Goal: Navigation & Orientation: Find specific page/section

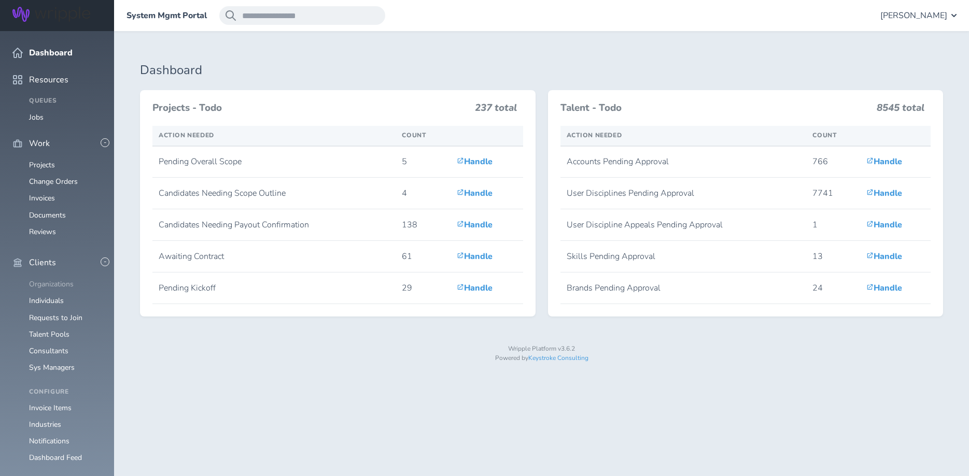
click at [67, 279] on link "Organizations" at bounding box center [51, 284] width 45 height 10
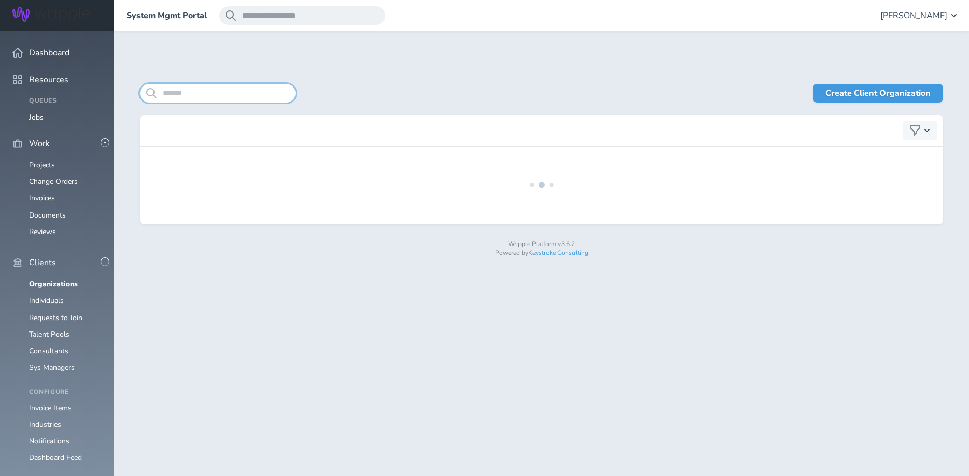
click at [217, 100] on input "search" at bounding box center [218, 93] width 156 height 19
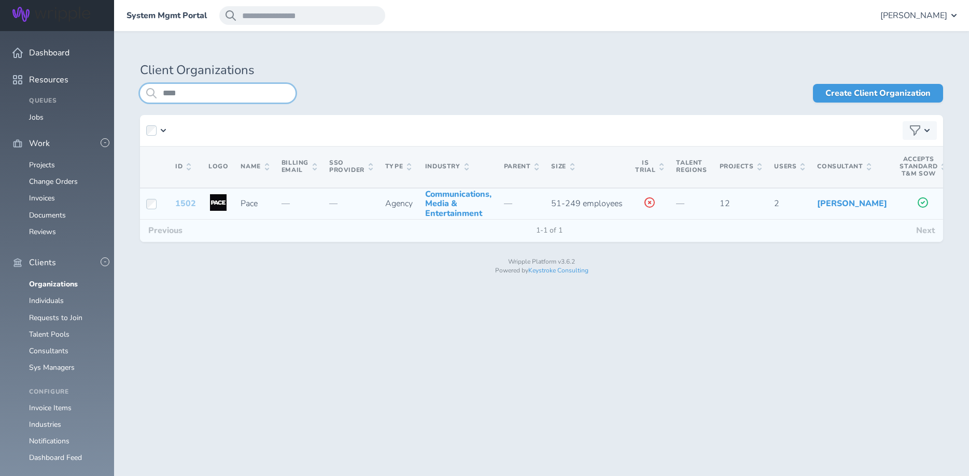
type input "****"
click at [188, 209] on link "1502" at bounding box center [185, 203] width 21 height 11
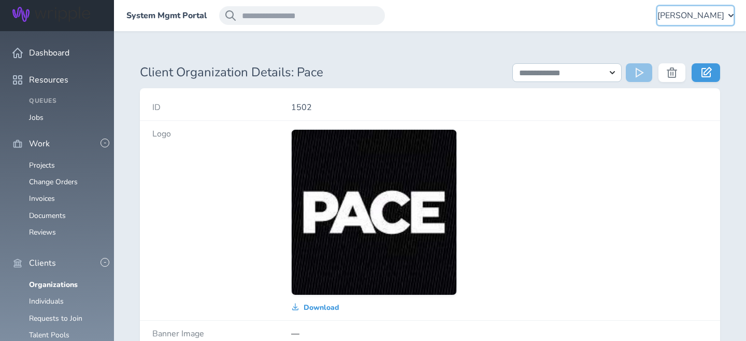
click at [696, 13] on span "[PERSON_NAME]" at bounding box center [691, 15] width 67 height 9
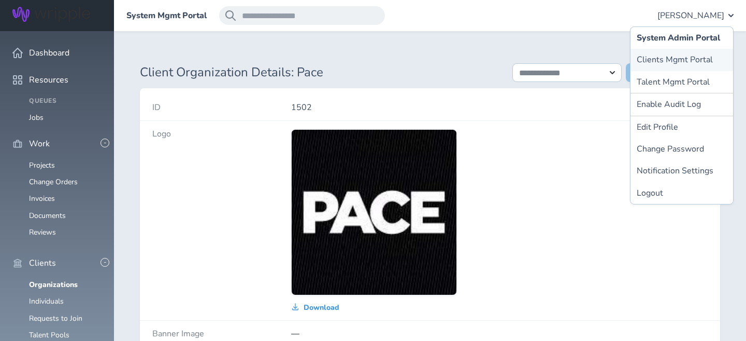
click at [668, 55] on link "Clients Mgmt Portal" at bounding box center [682, 60] width 103 height 22
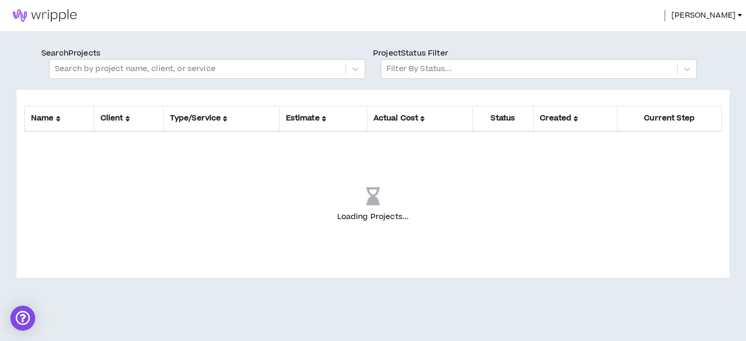
click at [725, 18] on span "Angie" at bounding box center [704, 15] width 64 height 11
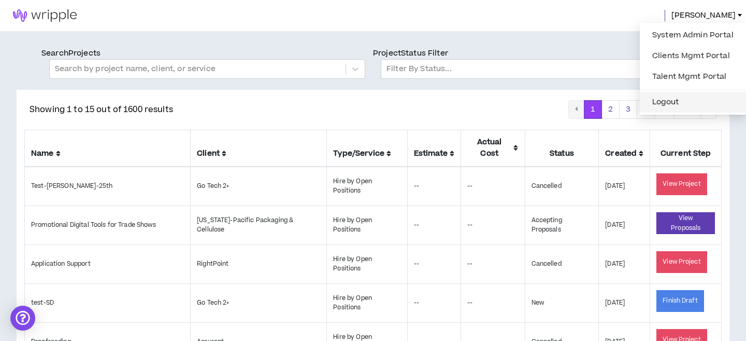
click at [664, 102] on button "Logout" at bounding box center [693, 102] width 94 height 16
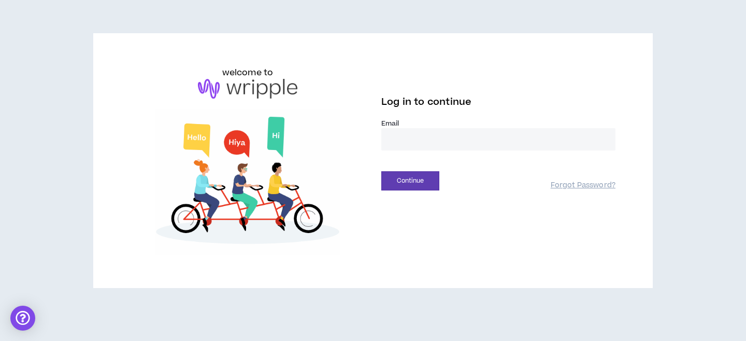
click at [400, 140] on input "email" at bounding box center [499, 139] width 234 height 22
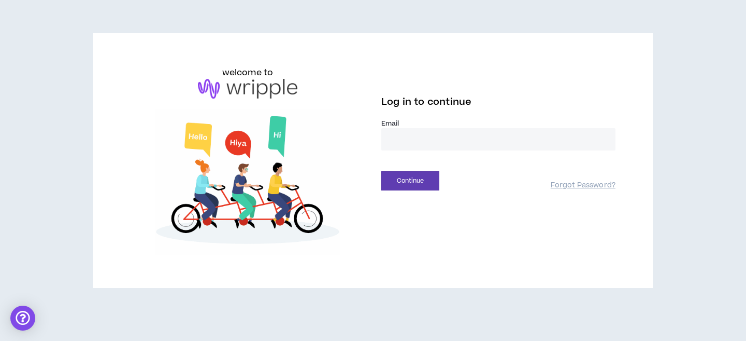
type input "**********"
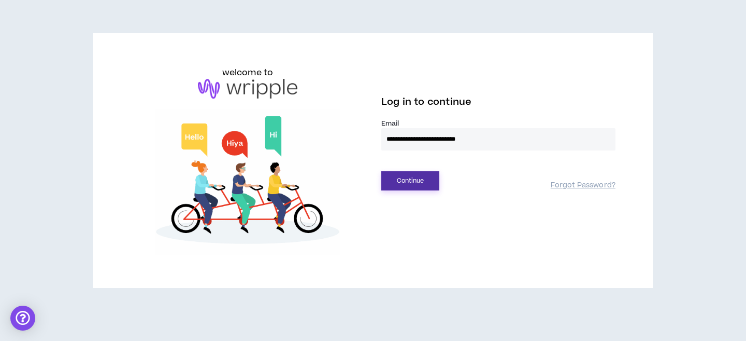
click at [412, 177] on button "Continue" at bounding box center [411, 180] width 58 height 19
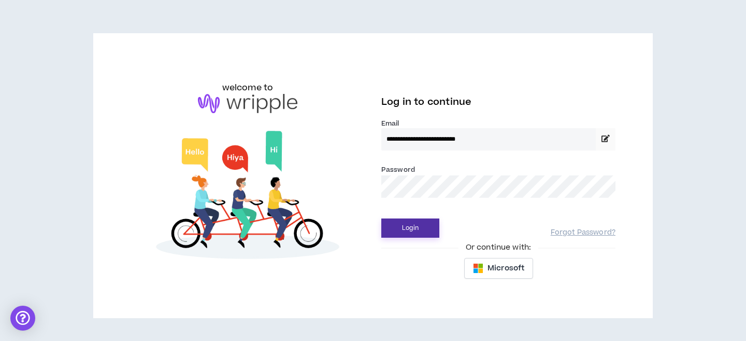
click at [410, 220] on button "Login" at bounding box center [411, 227] width 58 height 19
